Goal: Task Accomplishment & Management: Manage account settings

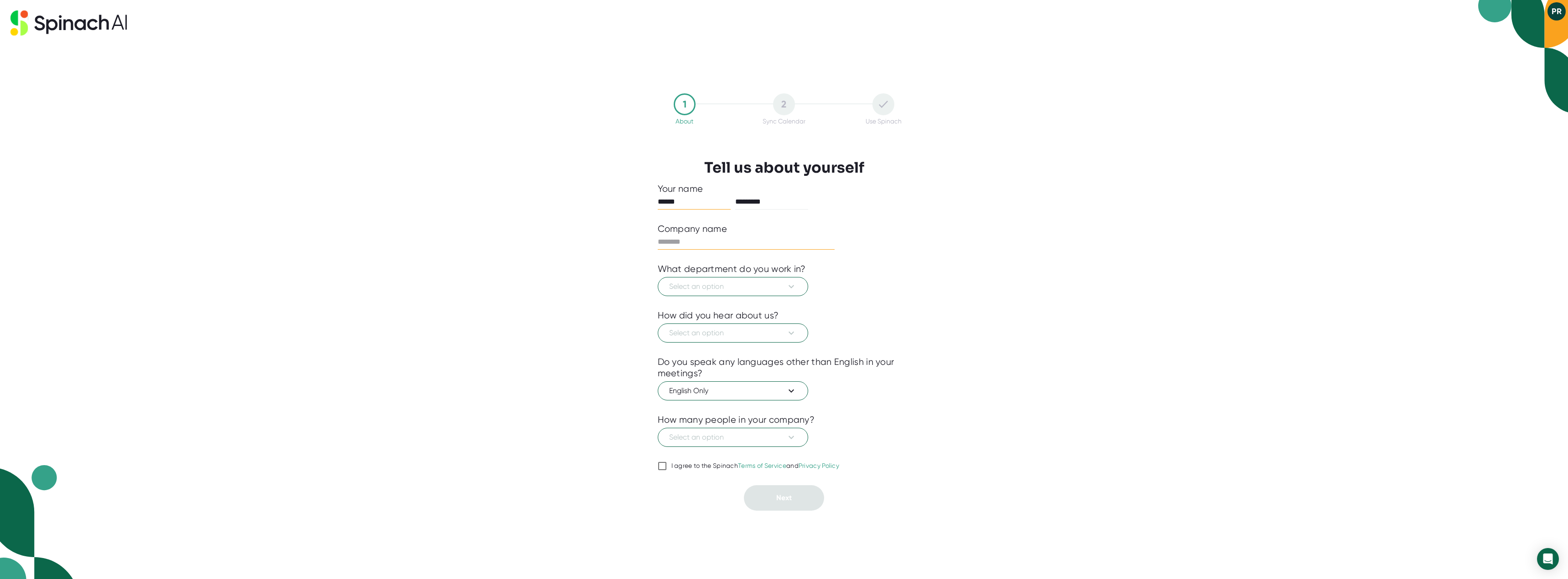
click at [754, 246] on input "text" at bounding box center [746, 242] width 177 height 15
type input "****"
click at [780, 283] on span "Select an option" at bounding box center [733, 286] width 128 height 11
click at [775, 325] on div "Engineering" at bounding box center [733, 324] width 149 height 16
click at [775, 326] on button "Select an option" at bounding box center [733, 333] width 150 height 19
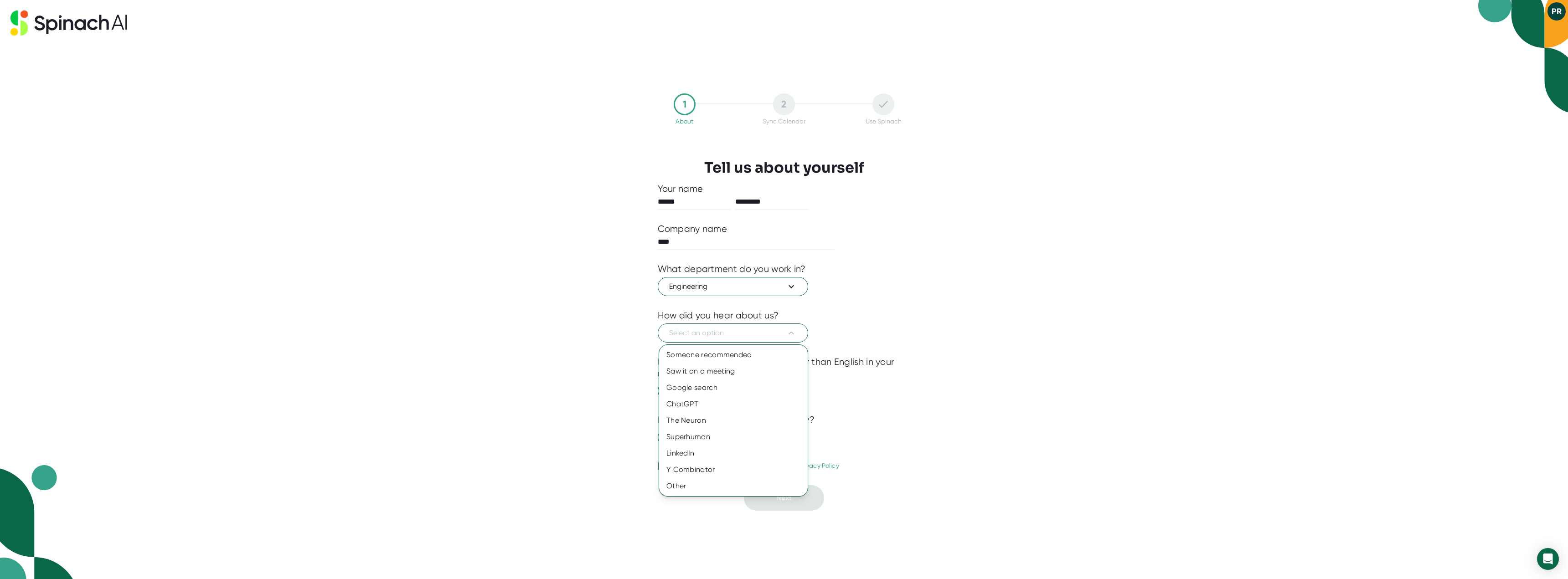
click at [762, 284] on div at bounding box center [784, 290] width 1568 height 579
click at [759, 339] on button "Select an option" at bounding box center [733, 333] width 150 height 19
click at [730, 353] on div "Someone recommended" at bounding box center [733, 355] width 149 height 16
click at [739, 436] on span "Select an option" at bounding box center [733, 437] width 128 height 11
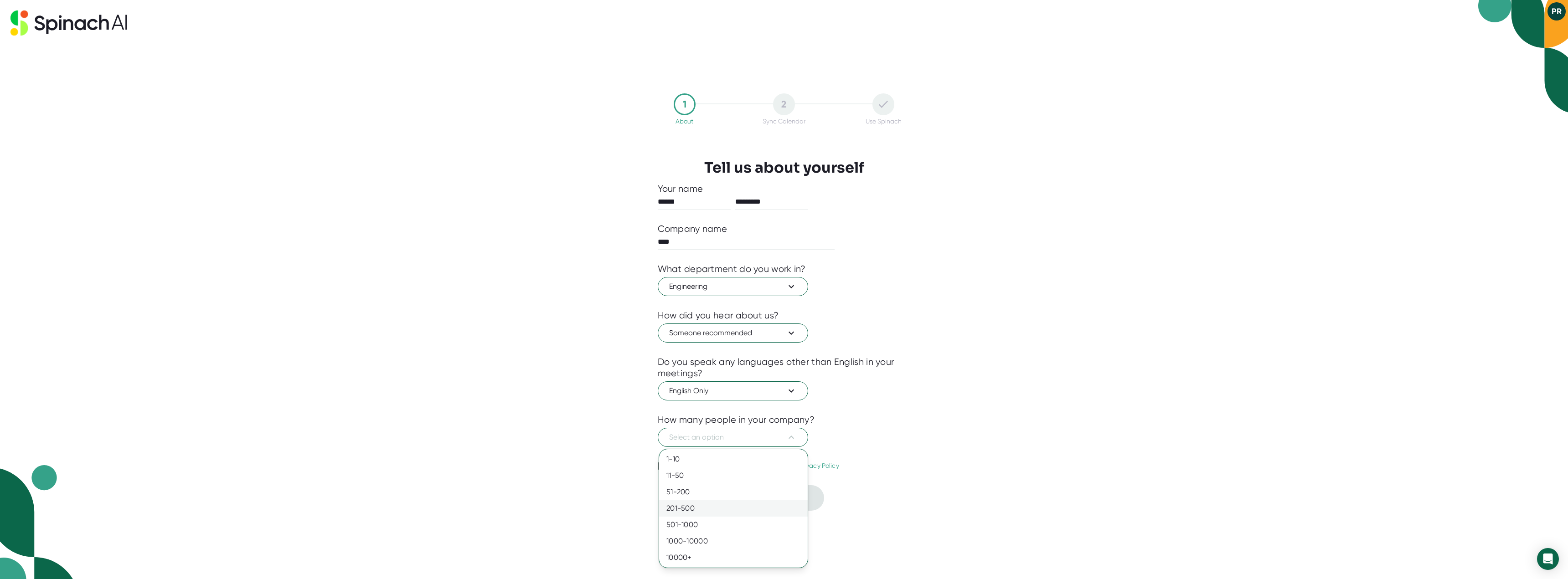
click at [745, 507] on div "201-500" at bounding box center [733, 508] width 149 height 16
click at [681, 463] on div "I agree to the Spinach Terms of Service and Privacy Policy" at bounding box center [755, 465] width 168 height 8
click at [667, 463] on input "I agree to the Spinach Terms of Service and Privacy Policy" at bounding box center [662, 466] width 9 height 11
checkbox input "true"
click at [797, 497] on button "Next" at bounding box center [784, 498] width 80 height 26
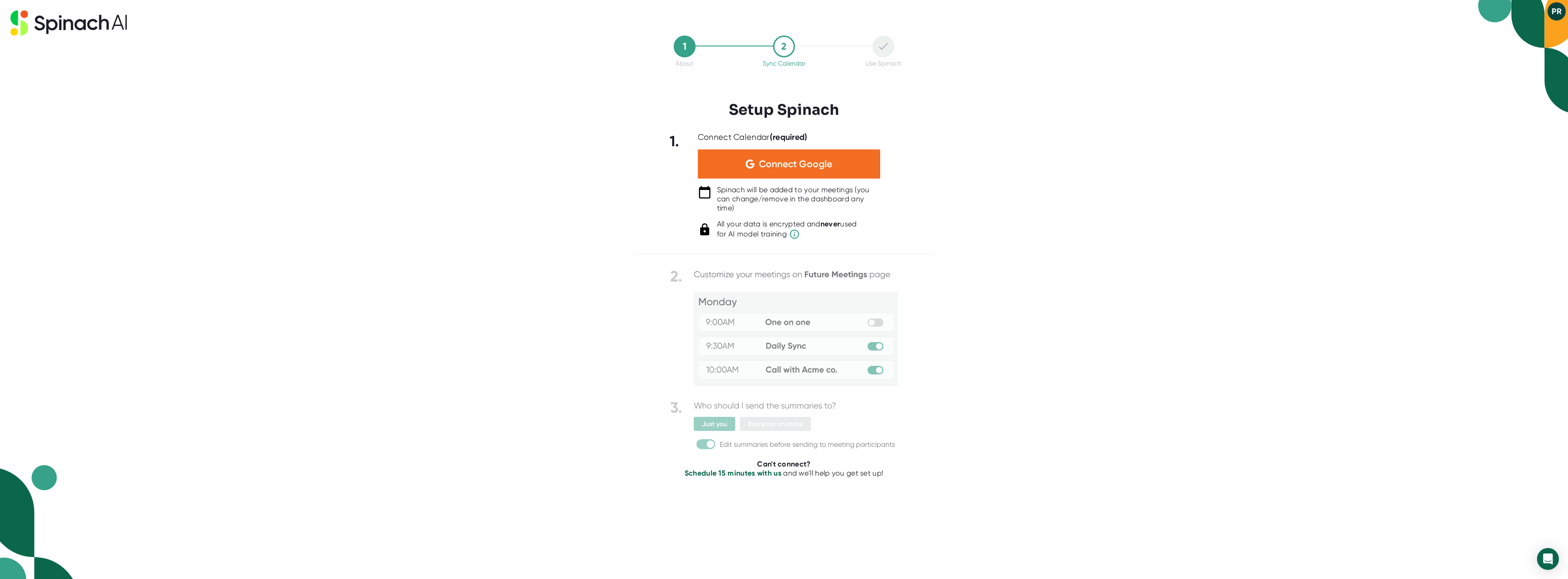
click at [1558, 8] on button "PR" at bounding box center [1556, 12] width 18 height 18
click at [1275, 184] on div at bounding box center [784, 290] width 1568 height 579
click at [514, 367] on div "1 About 2 Sync Calendar Use Spinach Setup Spinach 1. Connect Calendar (required…" at bounding box center [784, 290] width 1568 height 579
click at [737, 421] on img at bounding box center [784, 360] width 228 height 185
click at [795, 234] on icon at bounding box center [794, 234] width 11 height 11
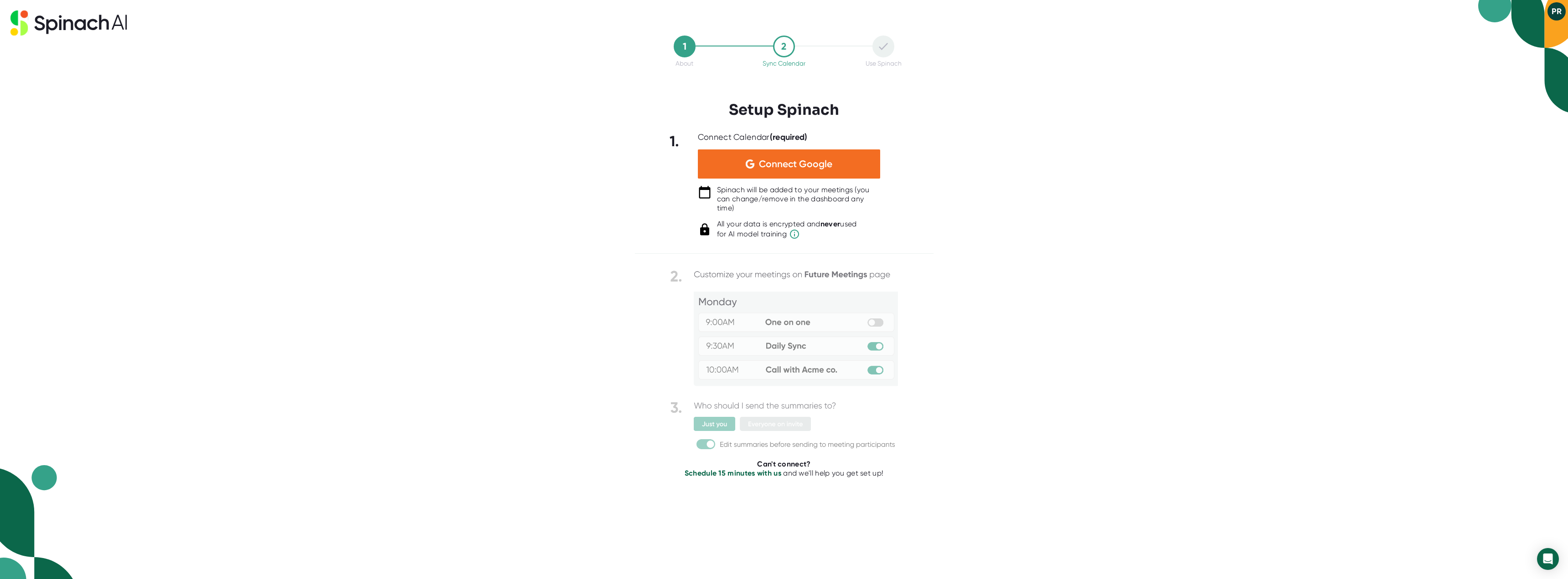
click at [1054, 206] on div "1 About 2 Sync Calendar Use Spinach Setup Spinach 1. Connect Calendar (required…" at bounding box center [784, 290] width 1568 height 579
drag, startPoint x: 782, startPoint y: 182, endPoint x: 802, endPoint y: 209, distance: 33.6
click at [802, 209] on div "Connect Calendar (required) Connect Google Spinach will be added to your meetin…" at bounding box center [789, 185] width 183 height 108
click at [777, 163] on span "Connect Google" at bounding box center [796, 164] width 74 height 9
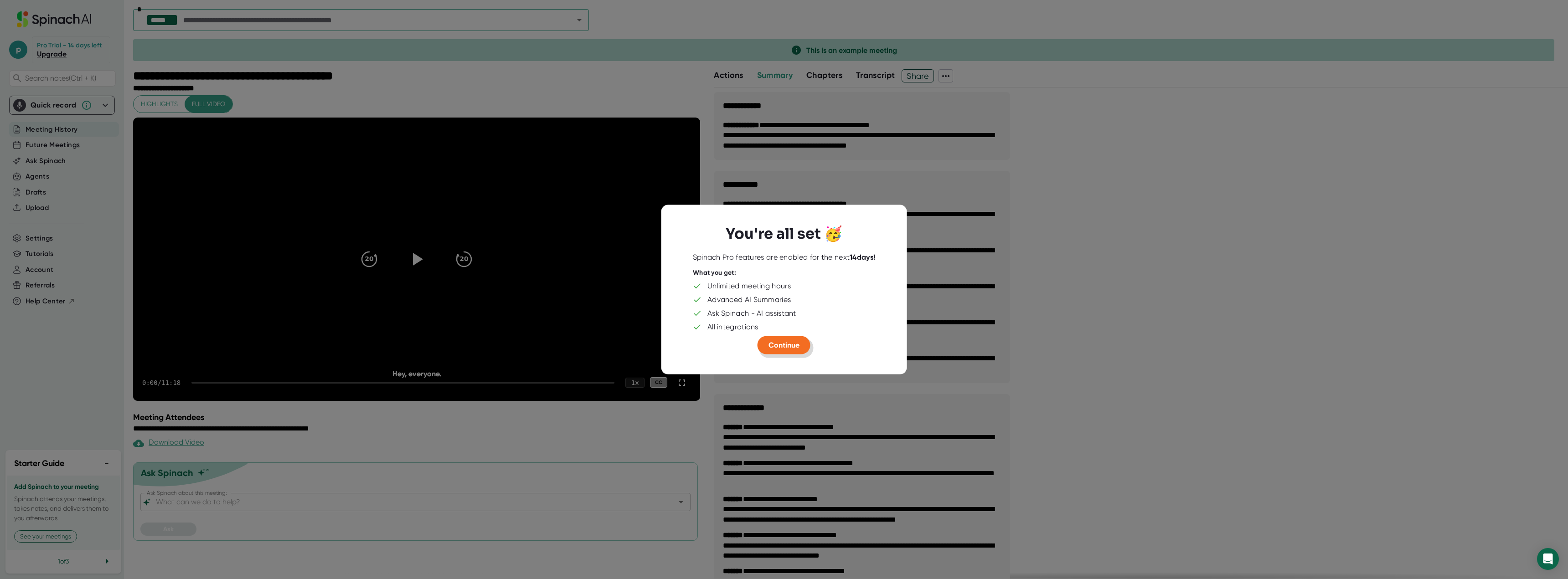
click at [805, 347] on button "Continue" at bounding box center [784, 345] width 53 height 18
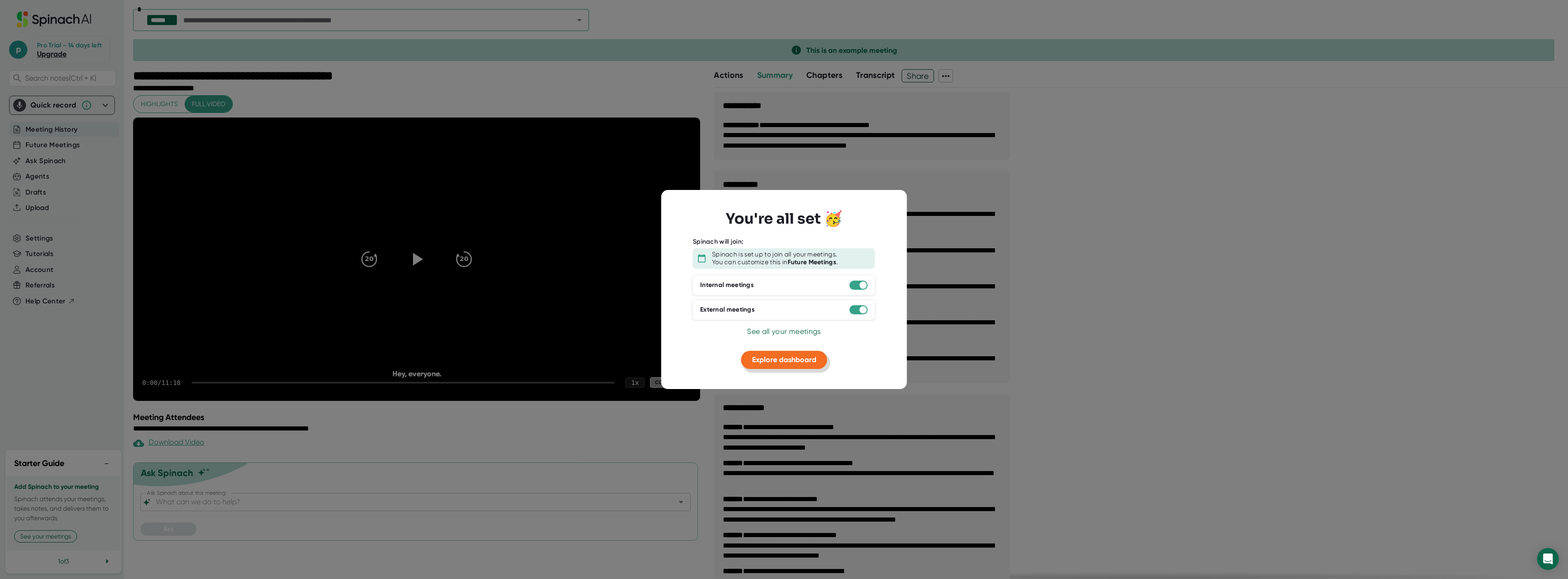
click at [810, 359] on span "Explore dashboard" at bounding box center [785, 359] width 65 height 9
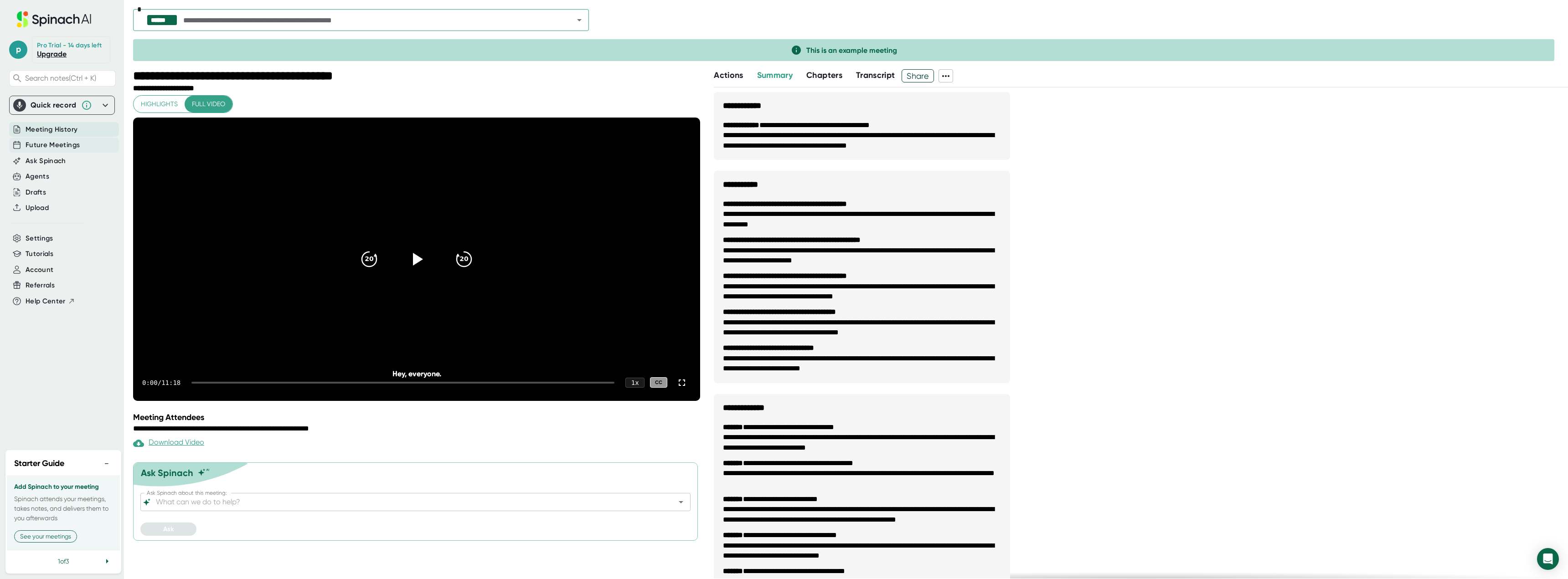
click at [32, 149] on span "Future Meetings" at bounding box center [52, 145] width 54 height 10
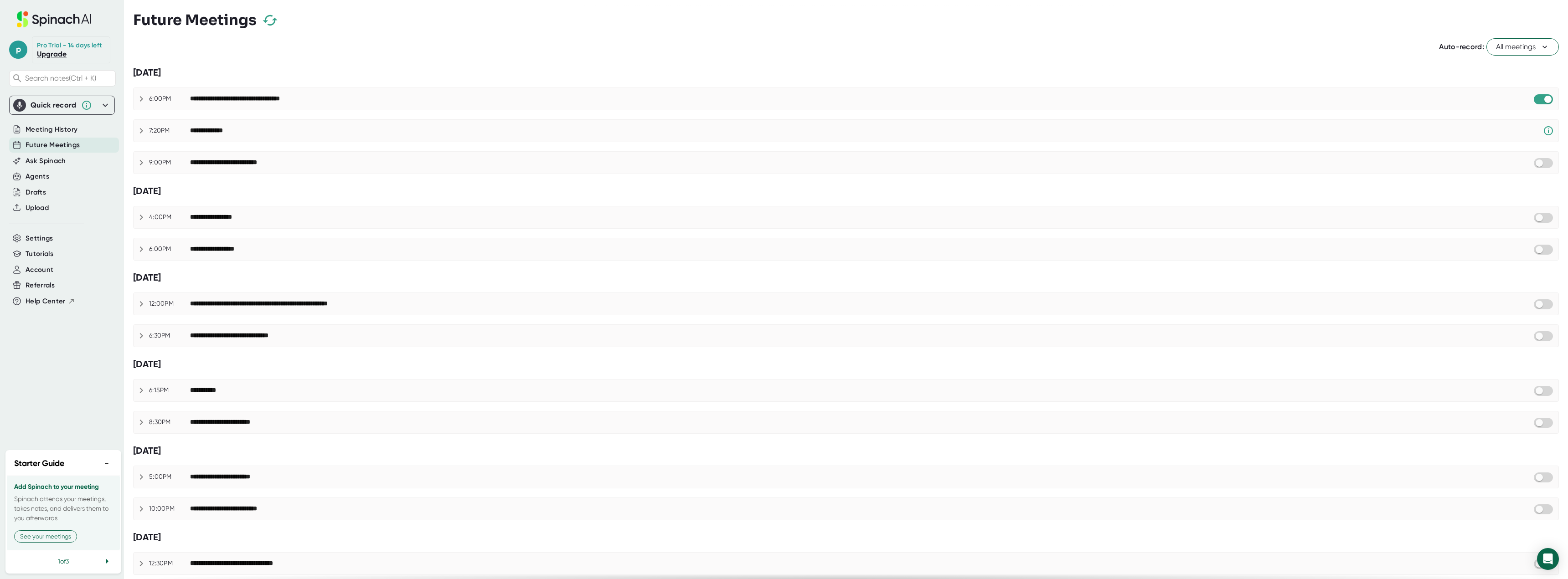
click at [1500, 46] on span "All meetings" at bounding box center [1523, 47] width 54 height 11
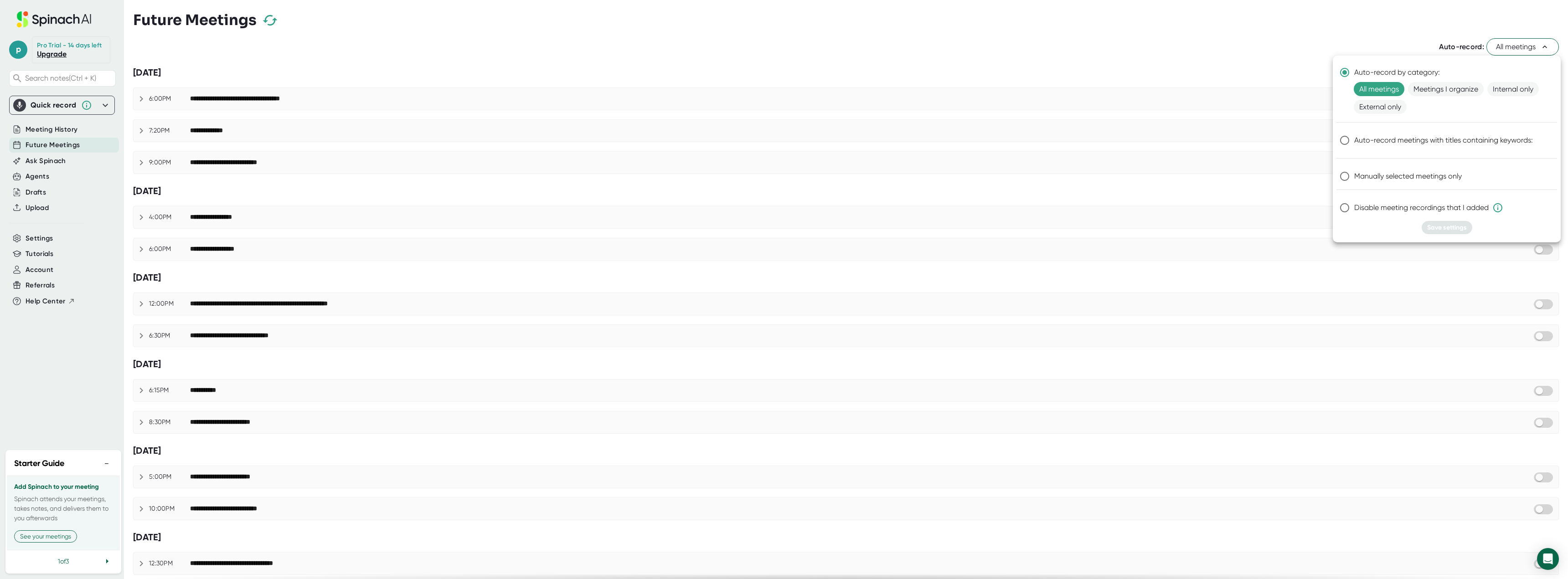
click at [1426, 175] on span "Manually selected meetings only" at bounding box center [1408, 176] width 108 height 11
click at [1354, 175] on input "Manually selected meetings only" at bounding box center [1344, 176] width 19 height 19
radio input "true"
click at [1451, 227] on span "Save settings" at bounding box center [1447, 227] width 40 height 8
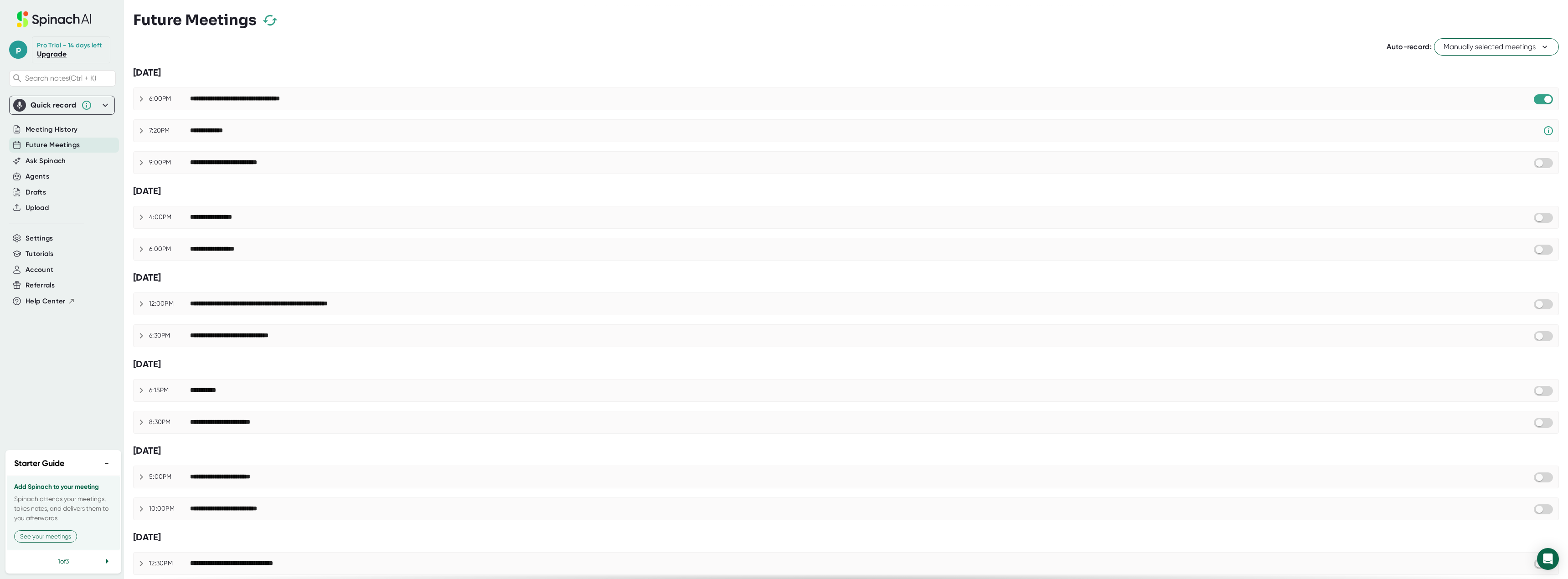
checkbox input "true"
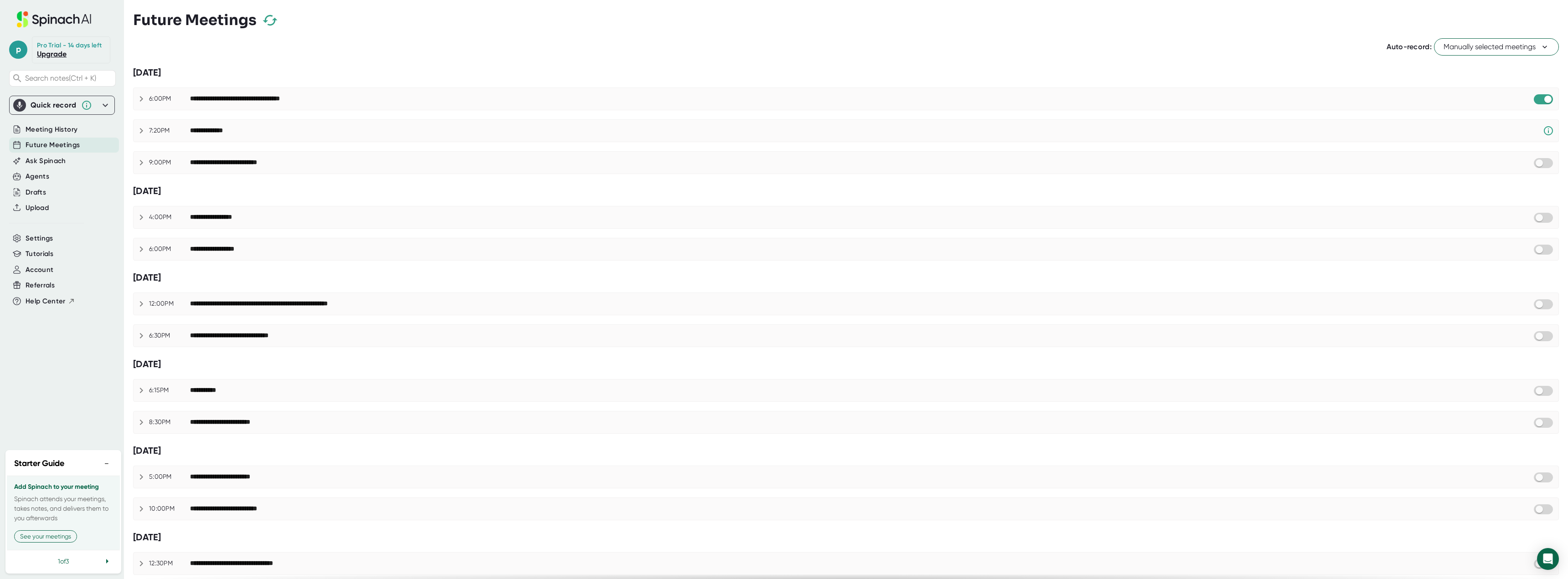
checkbox input "true"
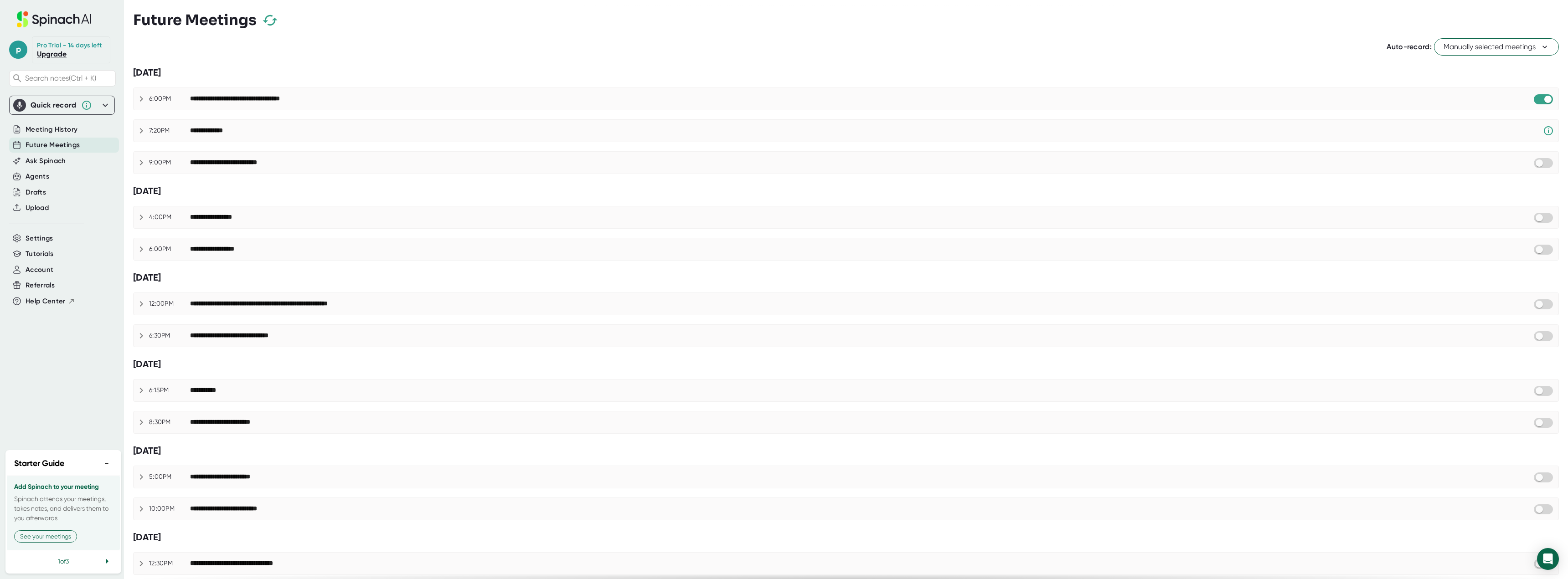
checkbox input "true"
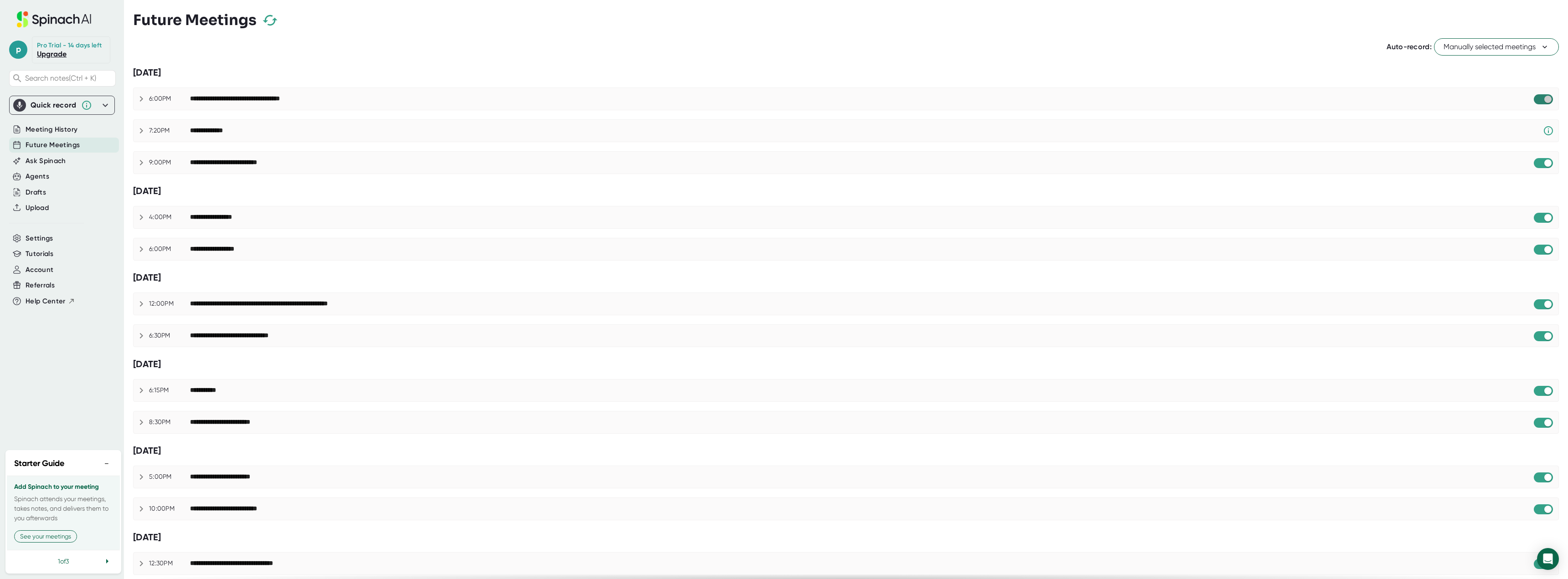
click at [1535, 97] on input "checkbox" at bounding box center [1547, 99] width 26 height 8
click at [1486, 48] on span "Manually selected meetings" at bounding box center [1497, 47] width 106 height 11
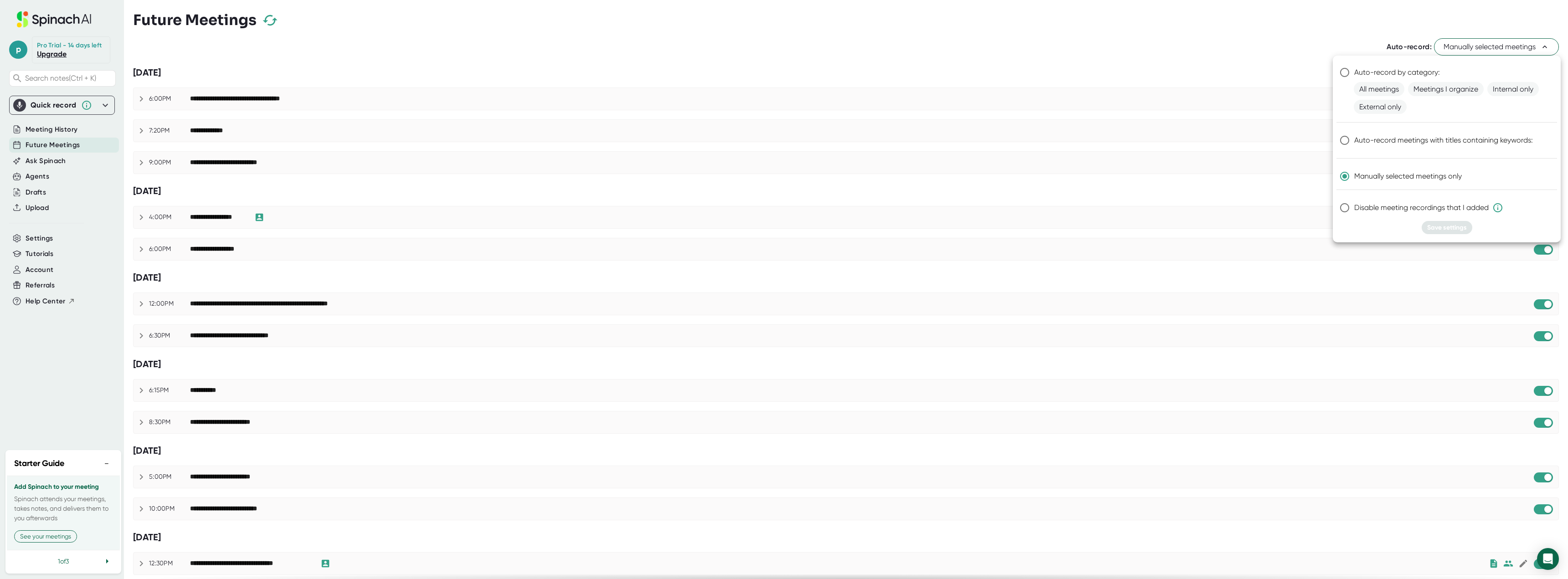
click at [1405, 144] on span "Auto-record meetings with titles containing keywords:" at bounding box center [1444, 140] width 179 height 11
click at [1354, 144] on input "Auto-record meetings with titles containing keywords:" at bounding box center [1344, 140] width 19 height 19
radio input "true"
click at [1402, 156] on div "Add word or phrase" at bounding box center [1391, 156] width 69 height 9
type input "Auto Record"
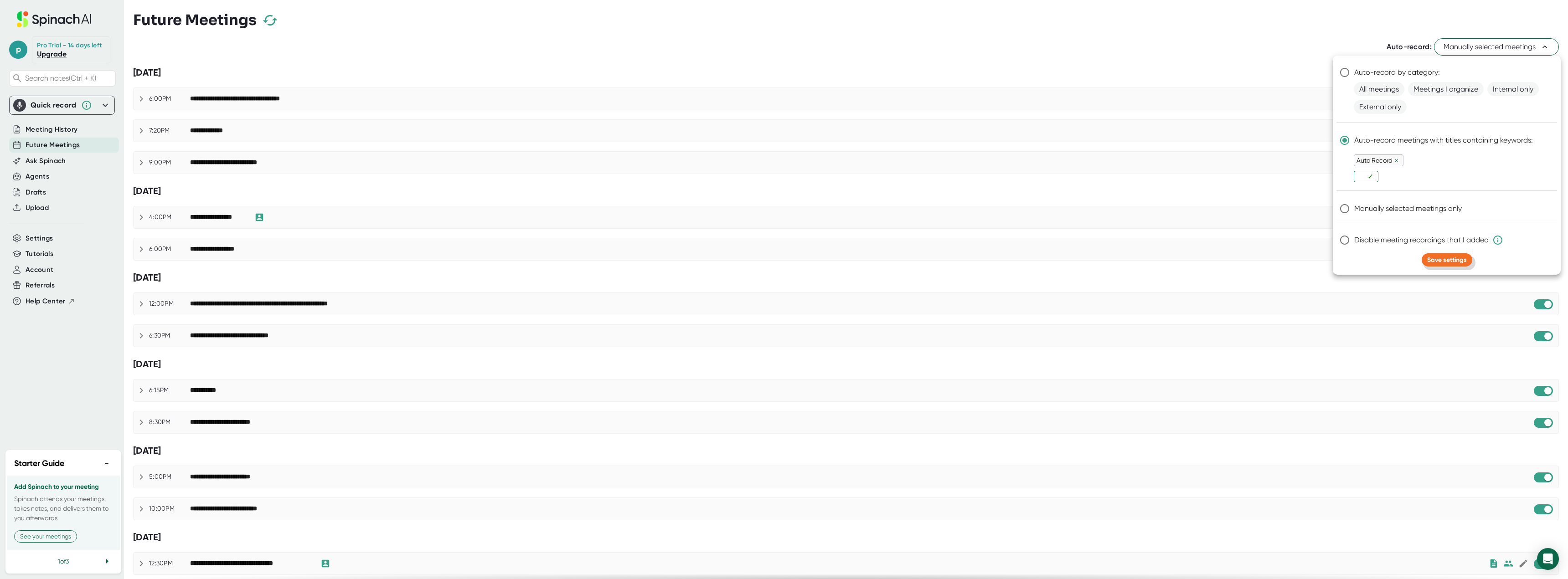
click at [1444, 237] on div "Auto-record by category: All meetings Meetings I organize Internal only Externa…" at bounding box center [1447, 165] width 228 height 219
click at [1446, 258] on span "Save settings" at bounding box center [1447, 260] width 40 height 8
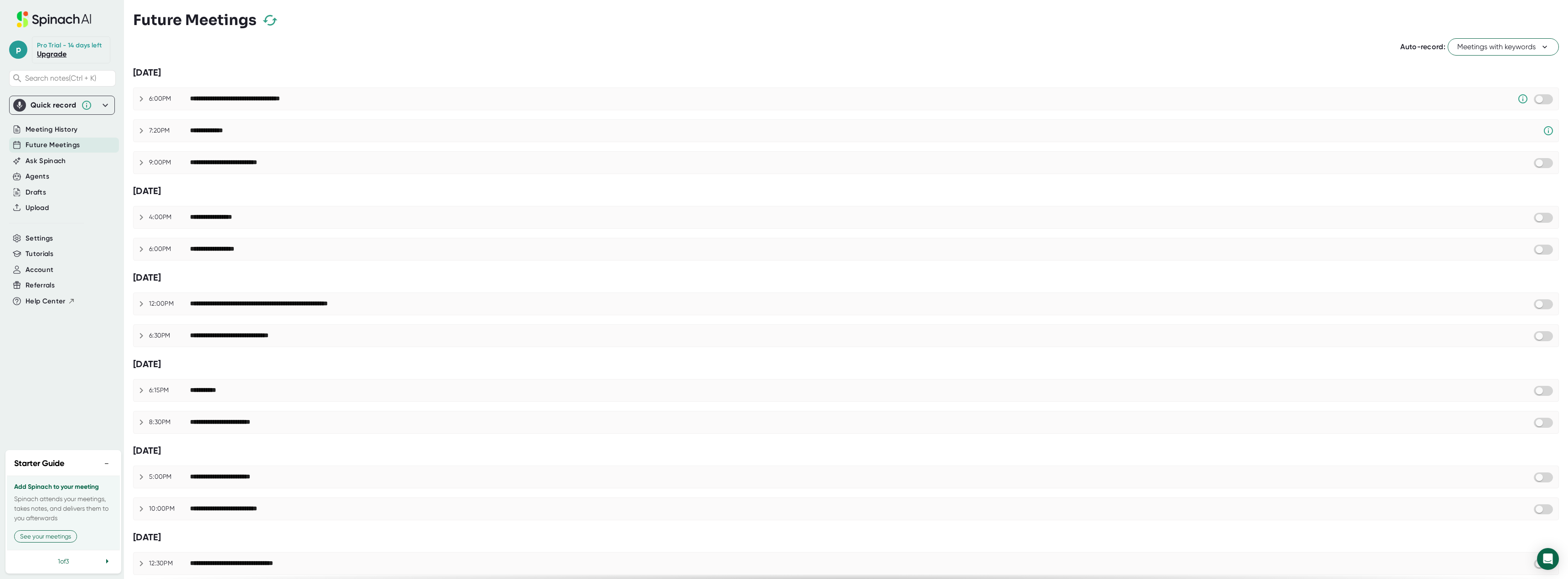
checkbox input "false"
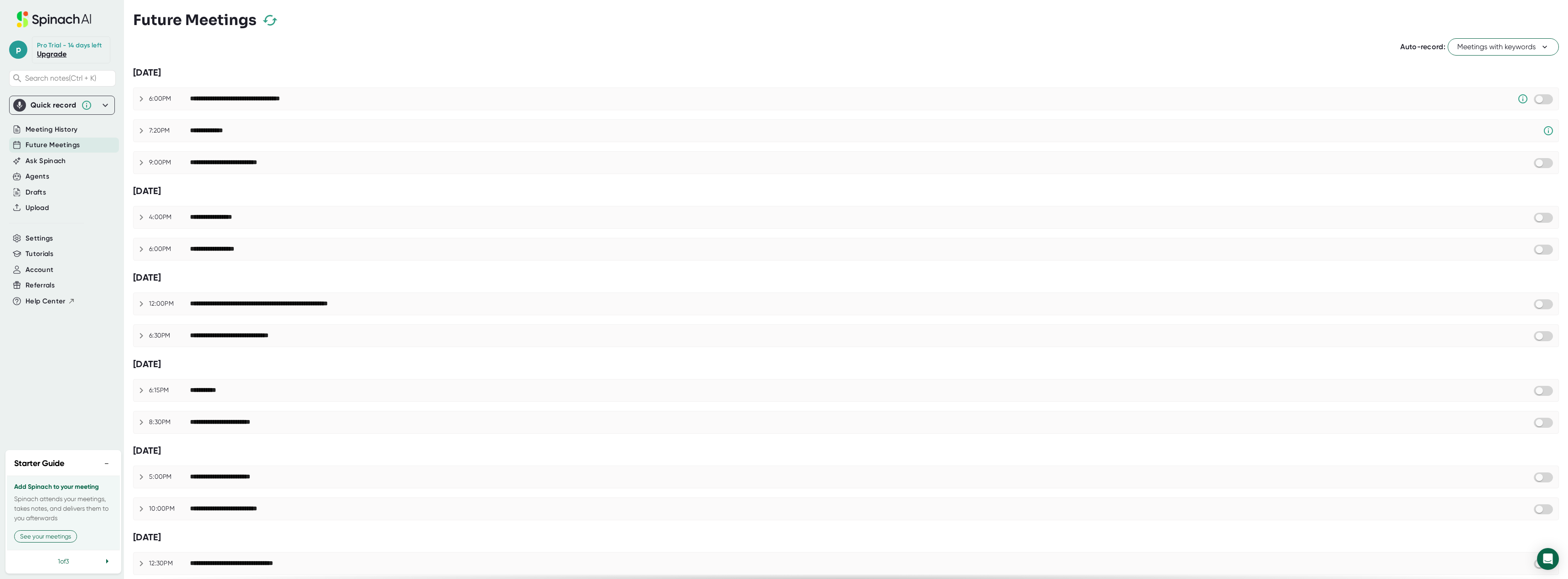
checkbox input "false"
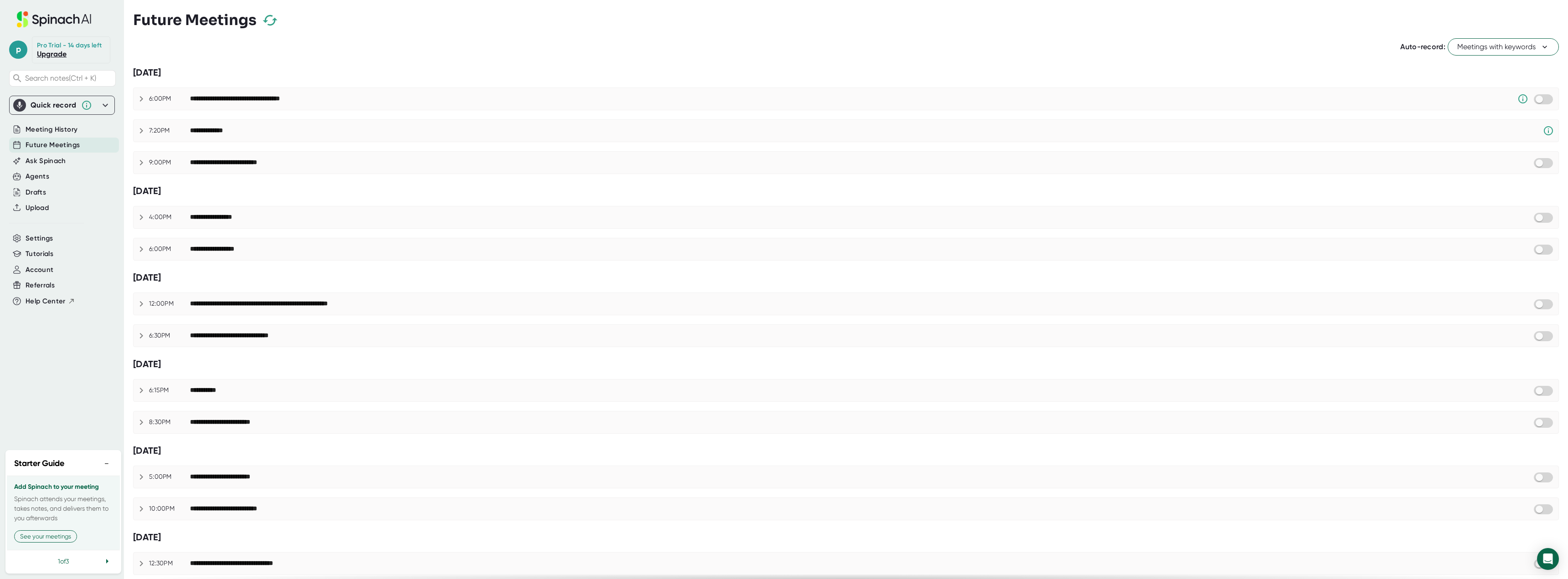
checkbox input "false"
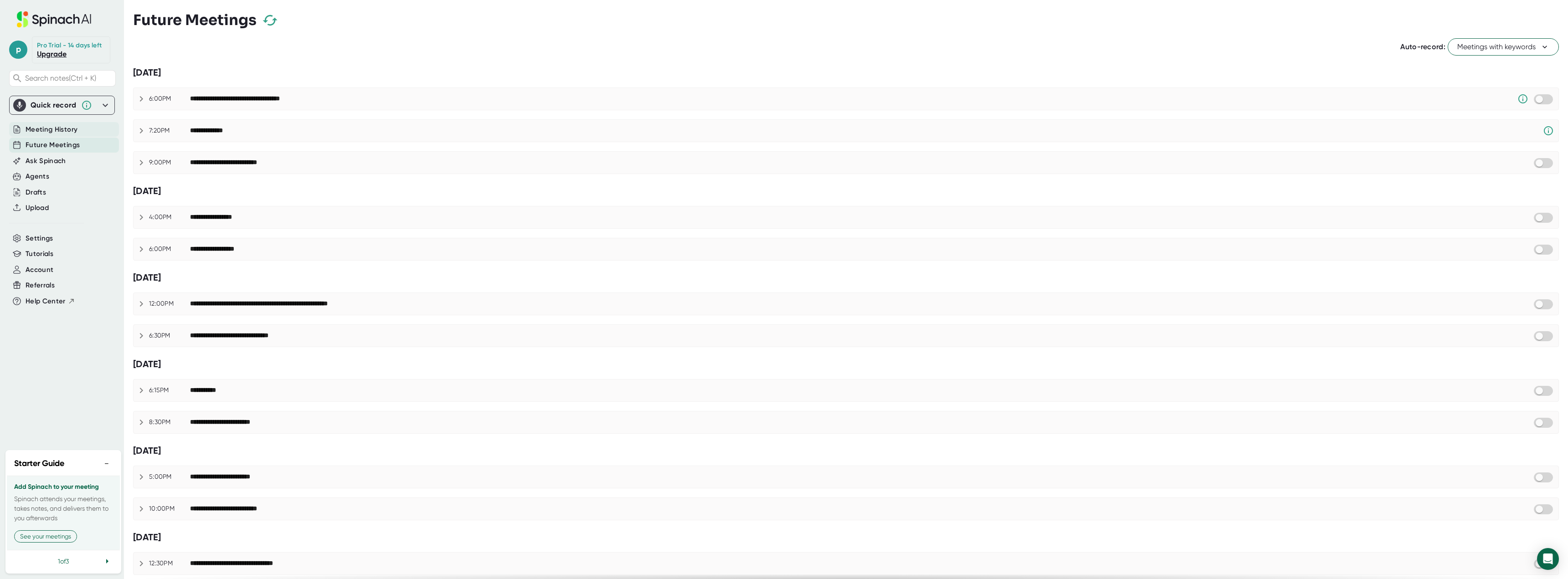
click at [43, 130] on span "Meeting History" at bounding box center [51, 129] width 52 height 10
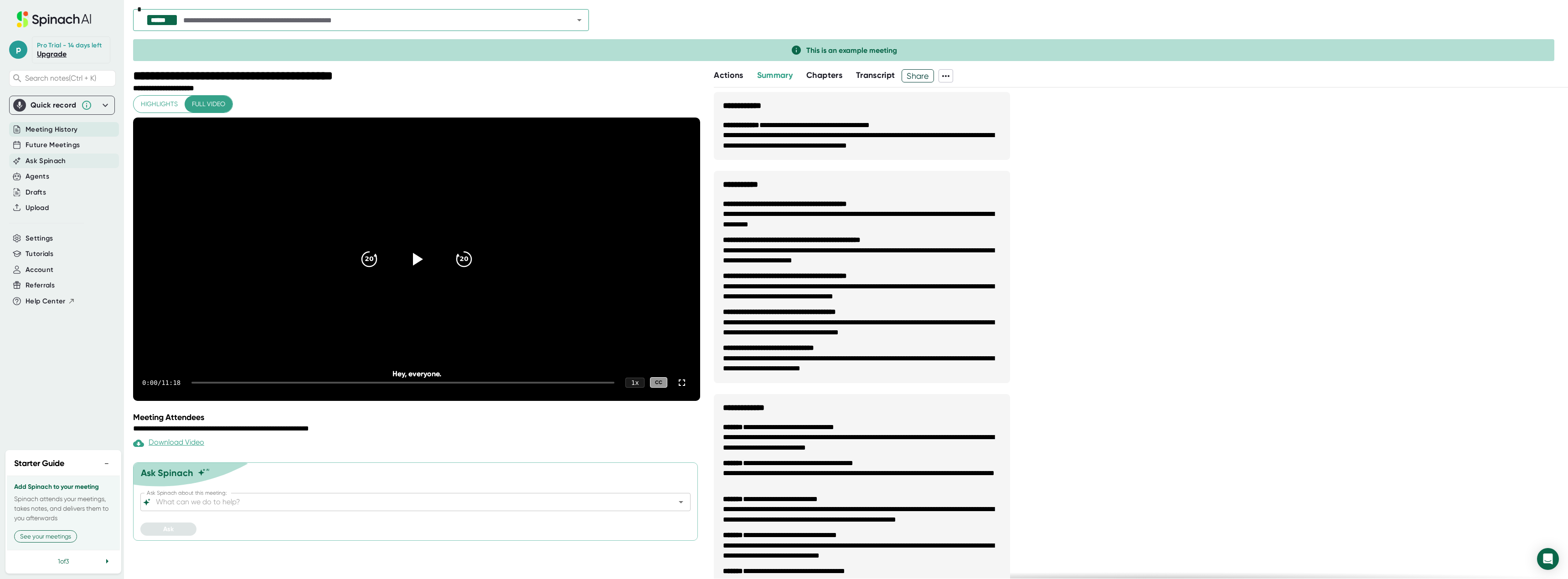
click at [68, 160] on div "Ask Spinach" at bounding box center [64, 161] width 110 height 15
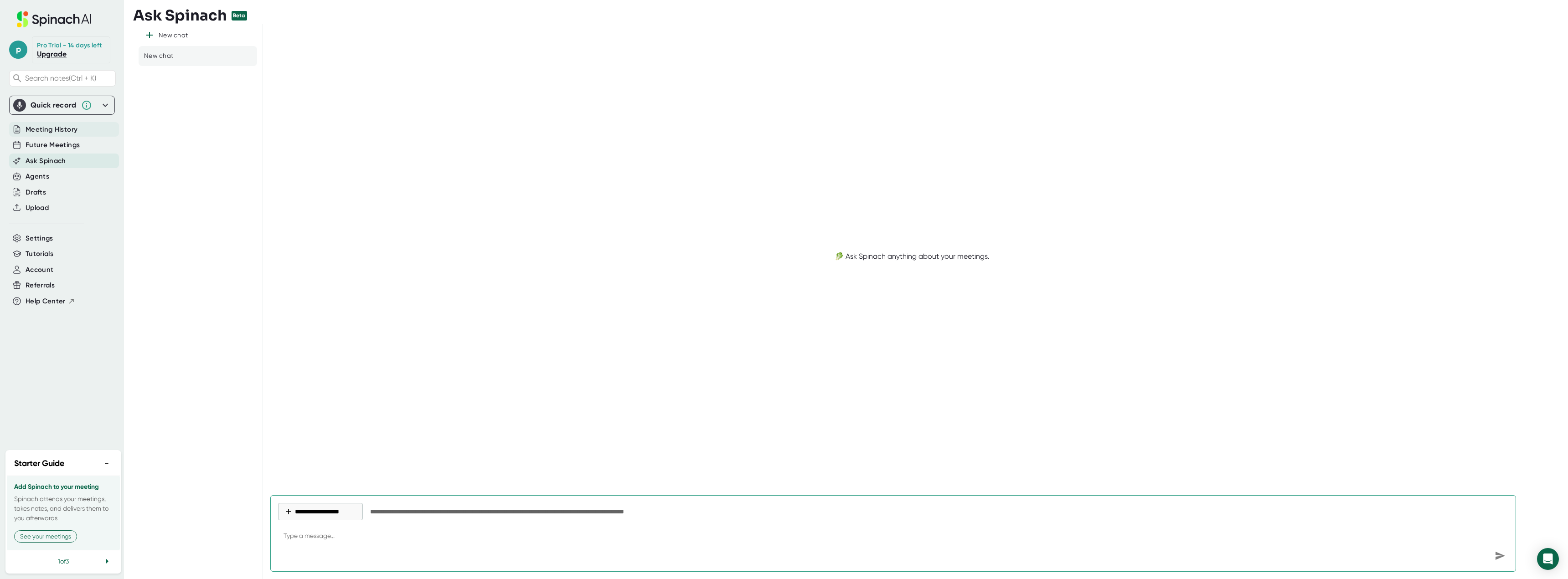
type textarea "x"
click at [66, 126] on span "Meeting History" at bounding box center [51, 129] width 52 height 10
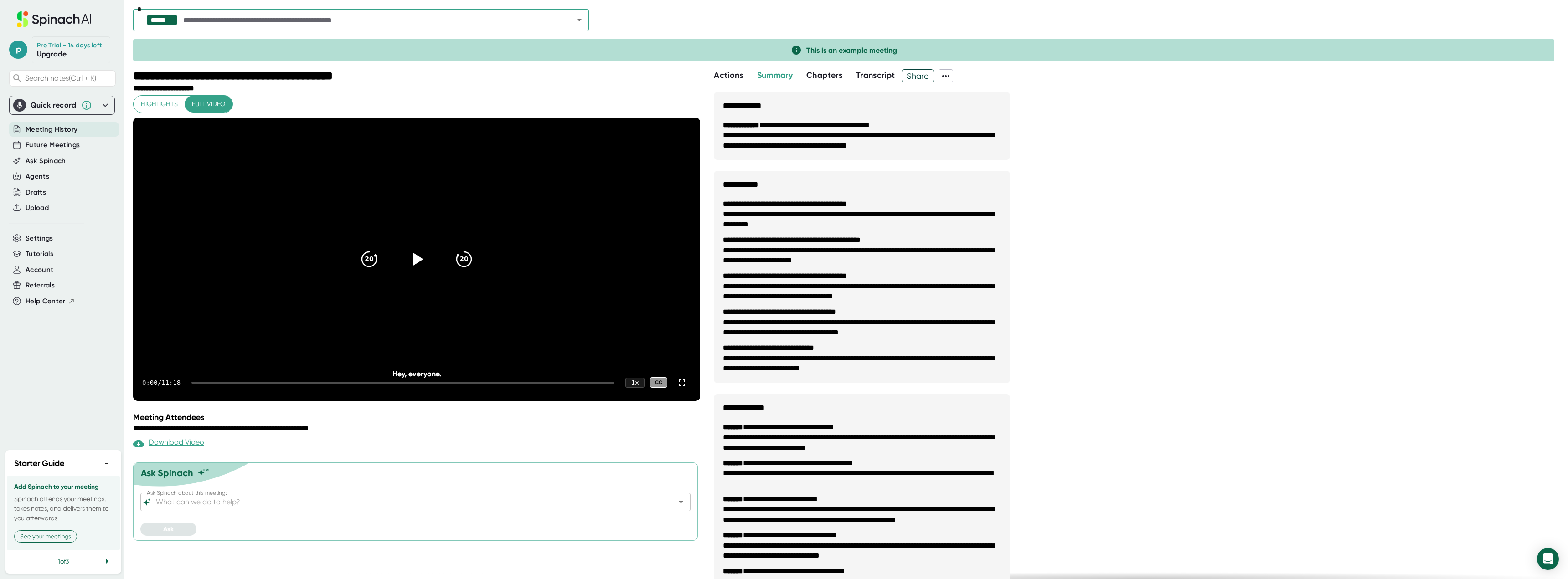
click at [422, 270] on icon at bounding box center [416, 258] width 23 height 23
click at [737, 75] on span "Actions" at bounding box center [729, 75] width 29 height 10
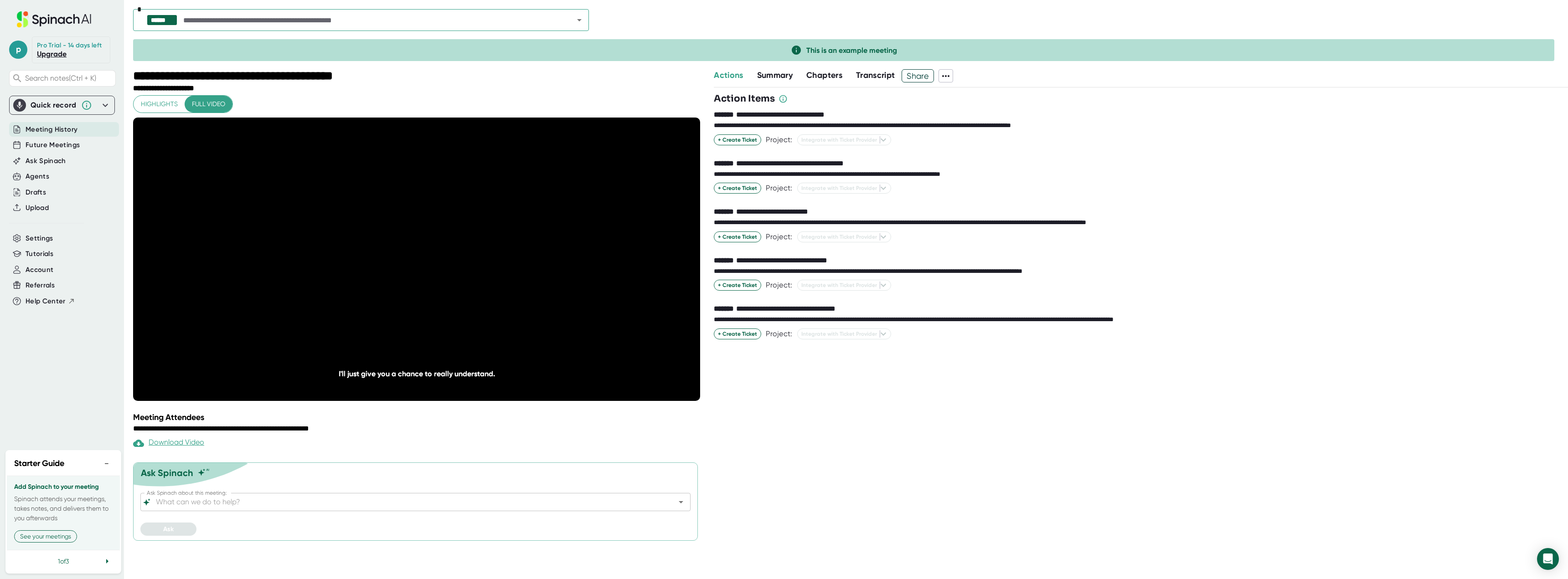
click at [779, 64] on div "****** * This is an example meeting" at bounding box center [850, 35] width 1435 height 69
click at [783, 74] on span "Summary" at bounding box center [775, 75] width 35 height 10
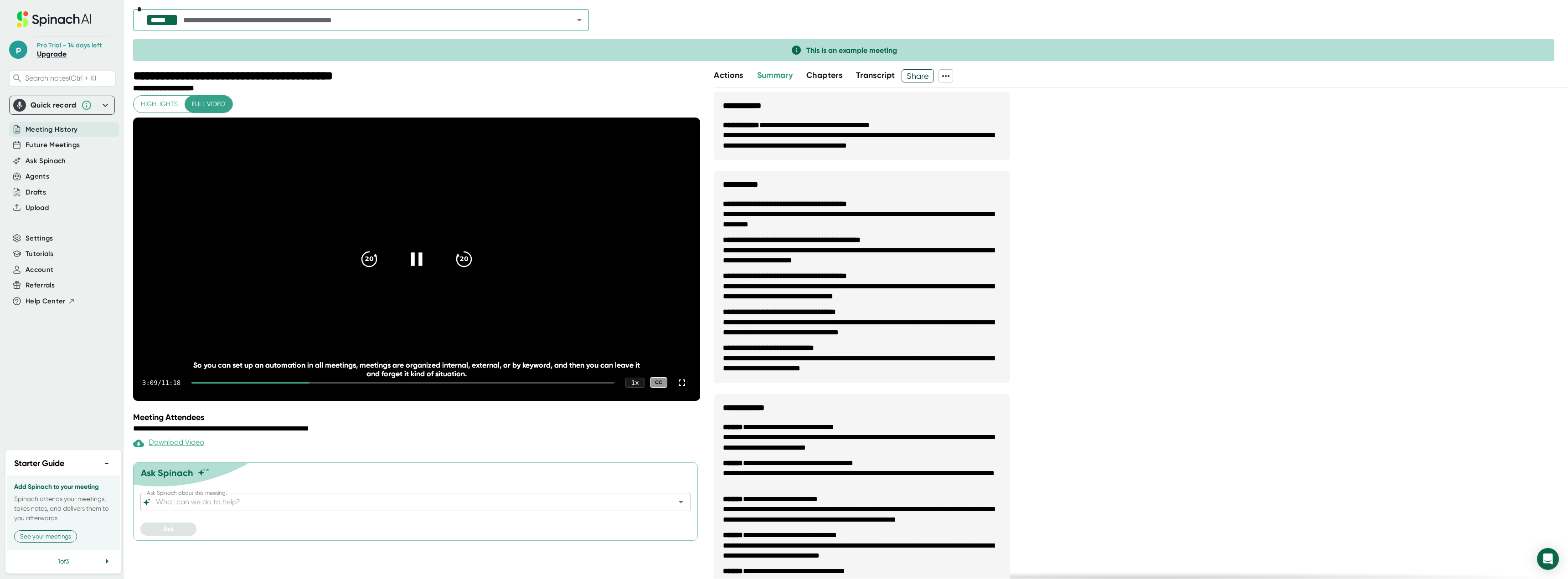
click at [463, 175] on video at bounding box center [417, 259] width 567 height 283
click at [410, 268] on icon at bounding box center [416, 258] width 23 height 23
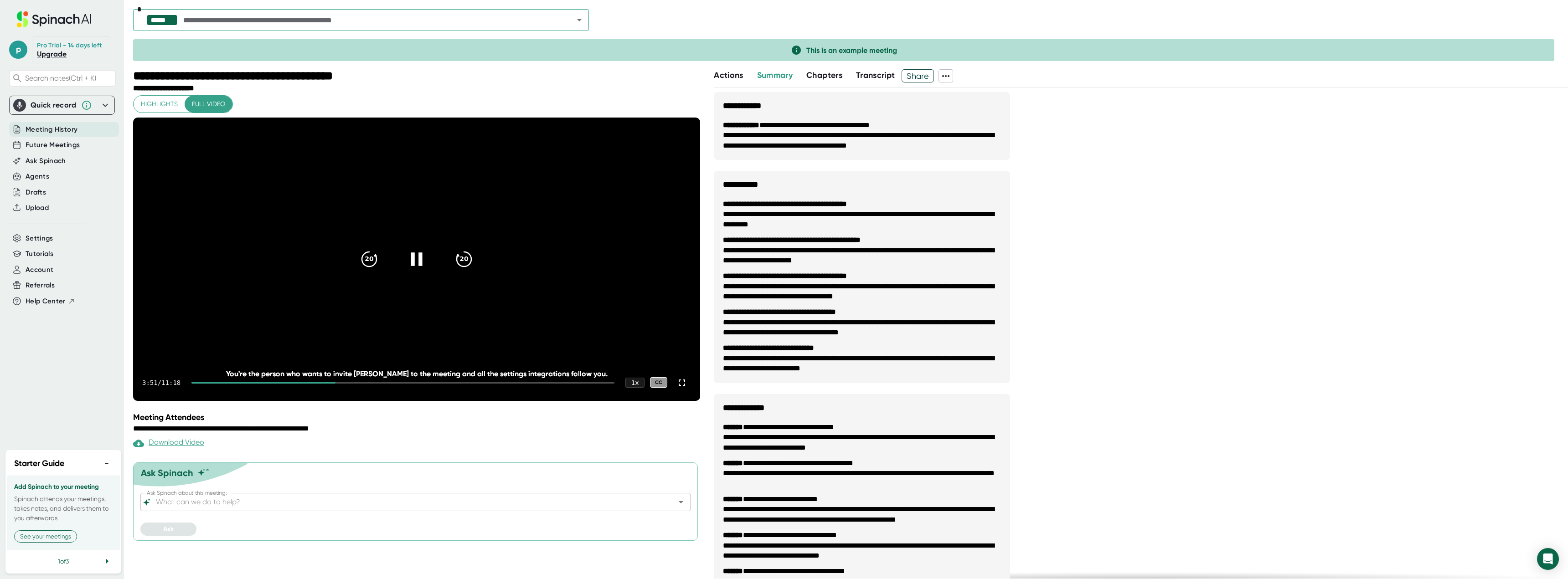
click at [416, 279] on div at bounding box center [416, 259] width 38 height 38
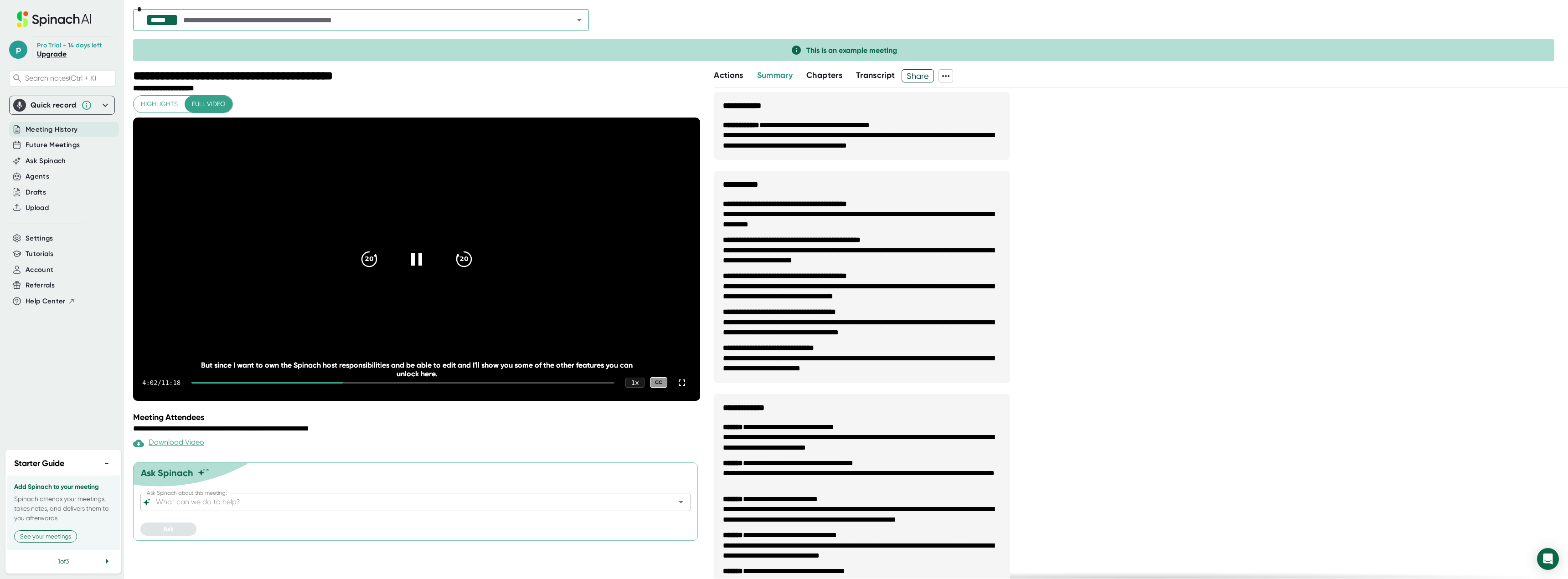
click at [322, 384] on div at bounding box center [267, 383] width 152 height 2
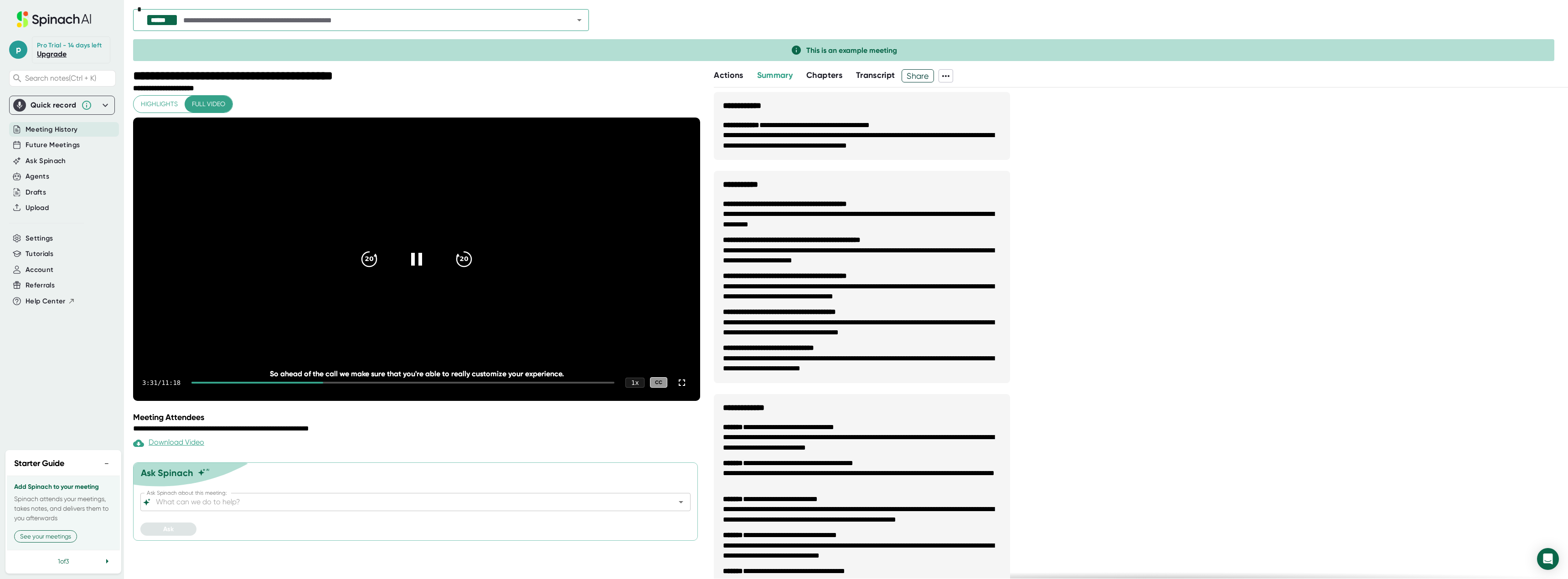
click at [305, 401] on div "3:31 / 11:18 1 x CC" at bounding box center [417, 383] width 567 height 36
click at [306, 401] on div "3:31 / 11:18 1 x CC" at bounding box center [417, 383] width 567 height 36
click at [306, 384] on div at bounding box center [258, 383] width 133 height 2
click at [377, 215] on video at bounding box center [417, 259] width 567 height 283
click at [419, 270] on icon at bounding box center [416, 258] width 23 height 23
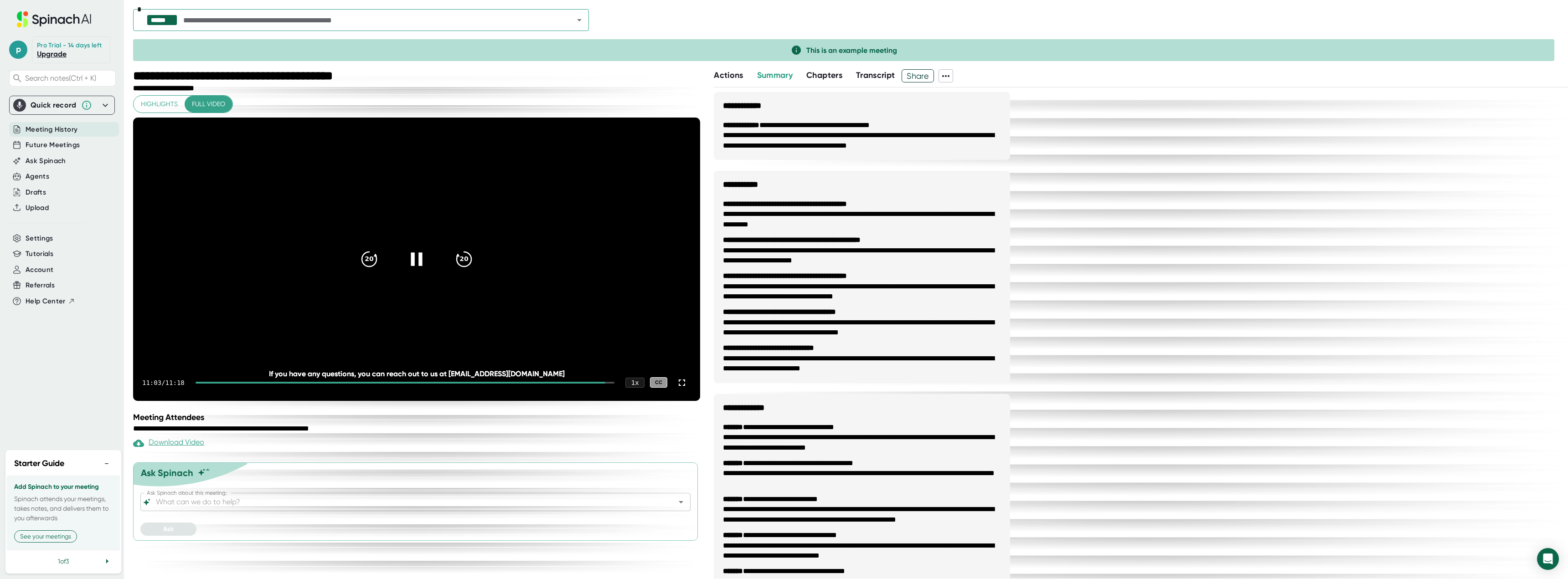
click at [407, 270] on icon at bounding box center [416, 258] width 23 height 23
click at [106, 465] on button "−" at bounding box center [106, 463] width 12 height 13
